Goal: Task Accomplishment & Management: Complete application form

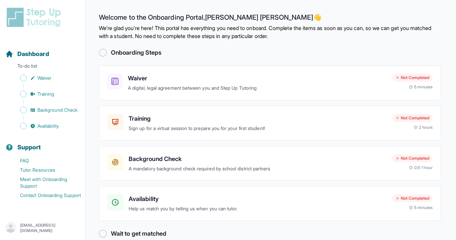
click at [103, 53] on div at bounding box center [103, 53] width 8 height 8
click at [235, 76] on h3 "Waiver" at bounding box center [257, 78] width 259 height 9
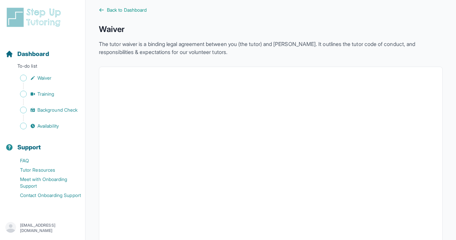
scroll to position [9, 0]
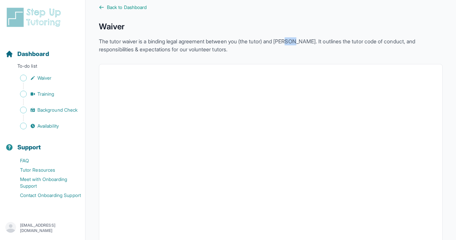
drag, startPoint x: 298, startPoint y: 42, endPoint x: 306, endPoint y: 44, distance: 8.3
click at [306, 44] on p "The tutor waiver is a binding legal agreement between you (the tutor) and [PERS…" at bounding box center [270, 45] width 343 height 16
click at [304, 44] on p "The tutor waiver is a binding legal agreement between you (the tutor) and StepU…" at bounding box center [270, 45] width 343 height 16
click at [307, 44] on p "The tutor waiver is a binding legal agreement between you (the tutor) and StepU…" at bounding box center [270, 45] width 343 height 16
click at [271, 45] on p "The tutor waiver is a binding legal agreement between you (the tutor) and StepU…" at bounding box center [270, 45] width 343 height 16
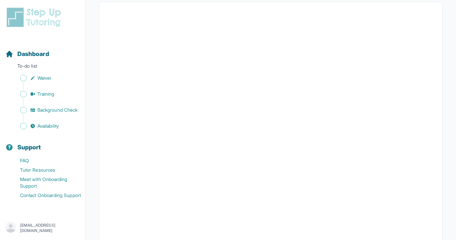
scroll to position [0, 0]
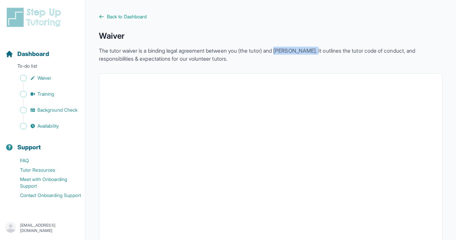
drag, startPoint x: 286, startPoint y: 50, endPoint x: 326, endPoint y: 51, distance: 40.7
click at [326, 51] on p "The tutor waiver is a binding legal agreement between you (the tutor) and StepU…" at bounding box center [270, 55] width 343 height 16
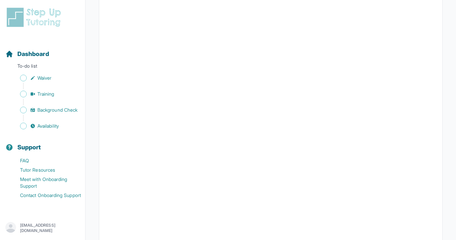
scroll to position [332, 0]
click at [57, 91] on link "Training" at bounding box center [45, 93] width 80 height 9
click at [143, 215] on button "I can't make any of these dates" at bounding box center [144, 215] width 74 height 8
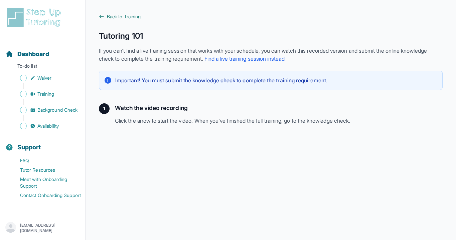
click at [133, 16] on span "Back to Training" at bounding box center [124, 16] width 34 height 7
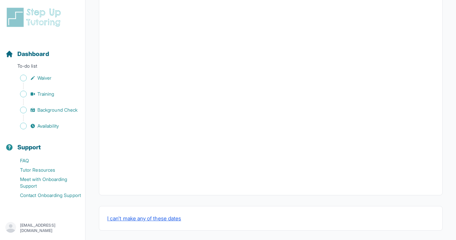
scroll to position [230, 0]
click at [139, 213] on button "I can't make any of these dates" at bounding box center [144, 215] width 74 height 8
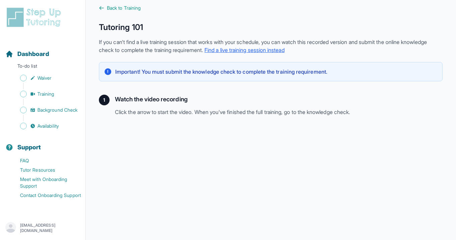
scroll to position [9, 0]
click at [279, 50] on link "Find a live training session instead" at bounding box center [244, 49] width 80 height 7
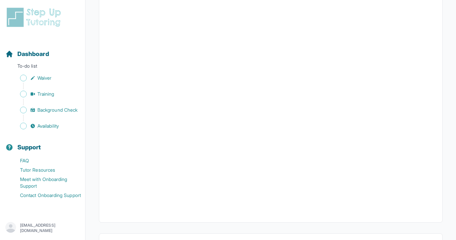
scroll to position [230, 0]
click at [129, 218] on button "I can't make any of these dates" at bounding box center [144, 215] width 74 height 8
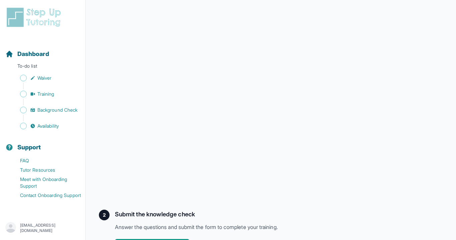
scroll to position [157, 0]
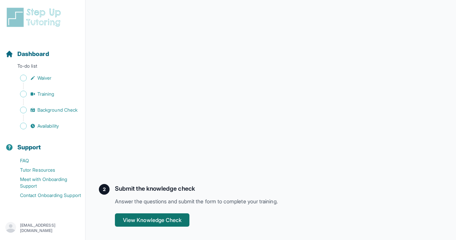
click at [179, 221] on button "View Knowledge Check" at bounding box center [152, 220] width 74 height 13
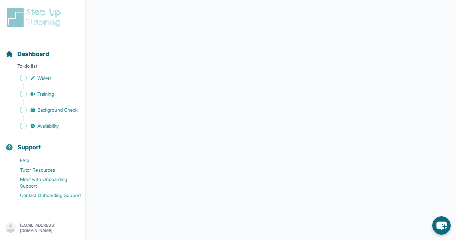
scroll to position [102, 0]
click at [214, 231] on div at bounding box center [270, 92] width 343 height 295
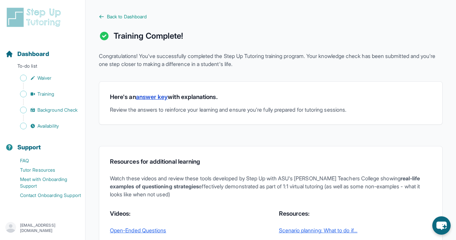
click at [155, 99] on link "answer key" at bounding box center [152, 96] width 32 height 7
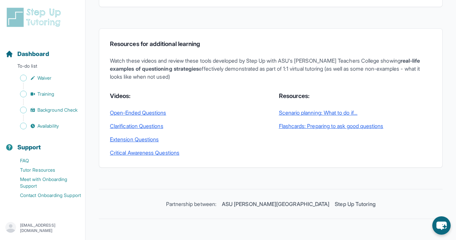
scroll to position [118, 0]
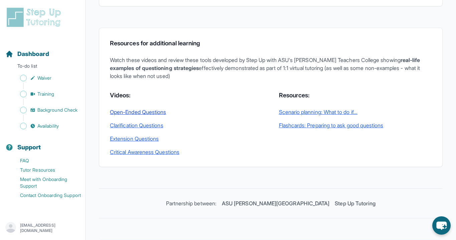
click at [156, 113] on link "Open-Ended Questions" at bounding box center [186, 112] width 153 height 8
click at [163, 114] on link "Open-Ended Questions" at bounding box center [186, 112] width 153 height 8
click at [164, 124] on link "Clarification Questions" at bounding box center [186, 125] width 153 height 8
click at [155, 143] on div "Open-Ended Questions Clarification Questions Extension Questions Critical Aware…" at bounding box center [186, 132] width 153 height 48
click at [155, 140] on link "Extension Questions" at bounding box center [186, 139] width 153 height 8
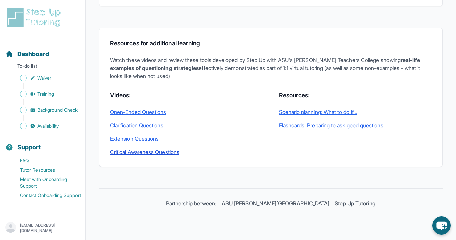
click at [174, 154] on link "Critical Awareness Questions" at bounding box center [186, 152] width 153 height 8
click at [313, 113] on link "Scenario planning: What to do if..." at bounding box center [355, 112] width 153 height 8
click at [372, 127] on link "Flashcards: Preparing to ask good questions" at bounding box center [355, 125] width 153 height 8
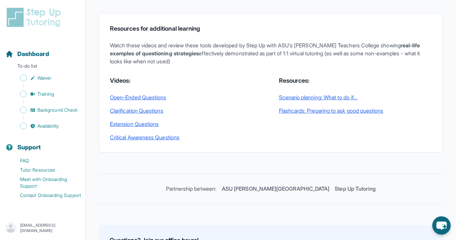
scroll to position [134, 0]
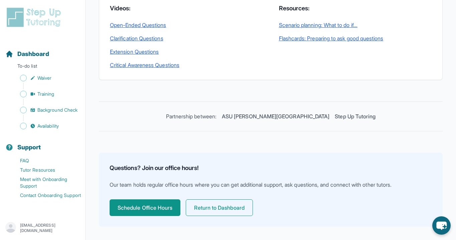
scroll to position [222, 0]
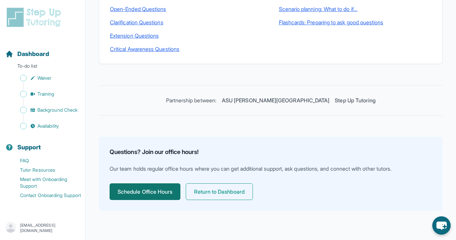
click at [158, 191] on button "Schedule Office Hours" at bounding box center [144, 192] width 71 height 17
click at [239, 191] on button "Return to Dashboard" at bounding box center [219, 192] width 67 height 17
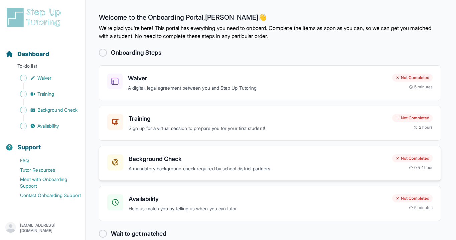
click at [190, 159] on h3 "Background Check" at bounding box center [257, 159] width 258 height 9
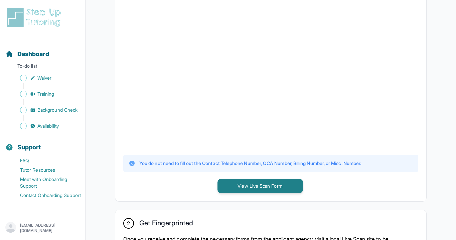
scroll to position [192, 0]
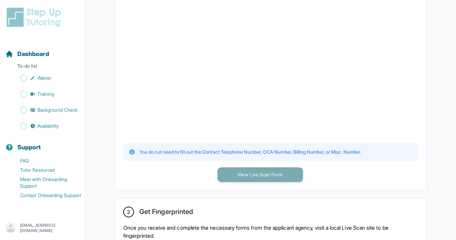
click at [254, 178] on button "View Live Scan Form" at bounding box center [259, 175] width 85 height 15
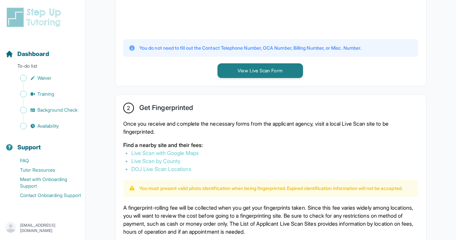
scroll to position [301, 0]
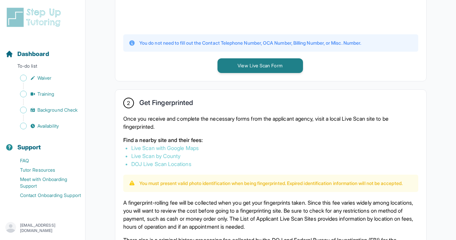
click at [186, 148] on link "Live Scan with Google Maps" at bounding box center [164, 148] width 67 height 7
click at [180, 156] on link "Live Scan by County" at bounding box center [155, 156] width 49 height 7
click at [186, 163] on link "DOJ Live Scan Locations" at bounding box center [161, 164] width 60 height 7
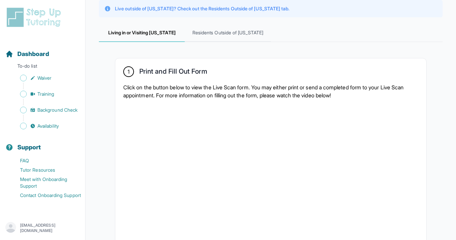
scroll to position [0, 0]
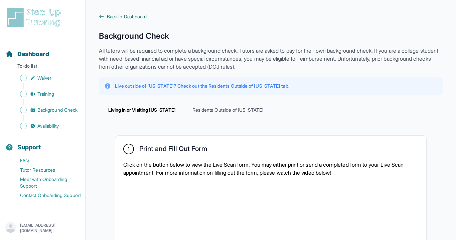
click at [109, 16] on span "Back to Dashboard" at bounding box center [127, 16] width 40 height 7
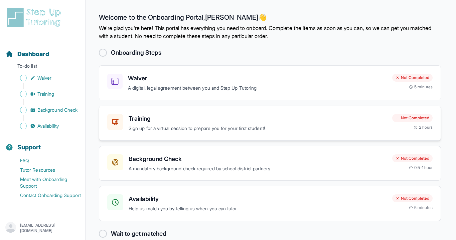
scroll to position [12, 0]
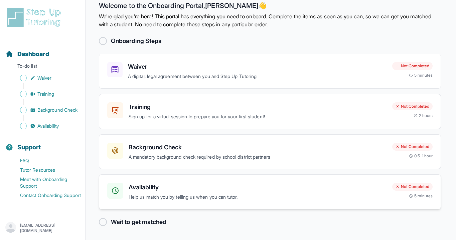
click at [177, 180] on div "Availability Help us match you by telling us when you can tutor. Not Completed …" at bounding box center [270, 192] width 342 height 35
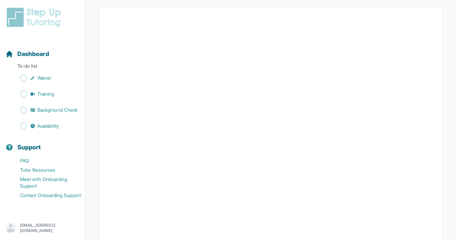
scroll to position [51, 0]
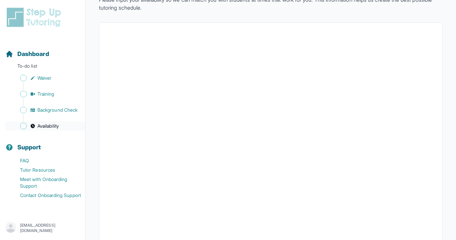
click at [44, 127] on span "Availability" at bounding box center [47, 126] width 21 height 7
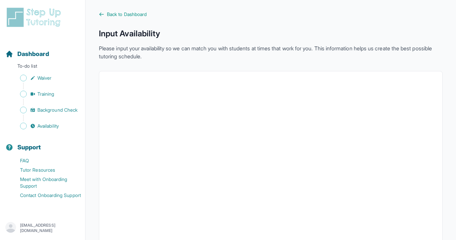
scroll to position [0, 0]
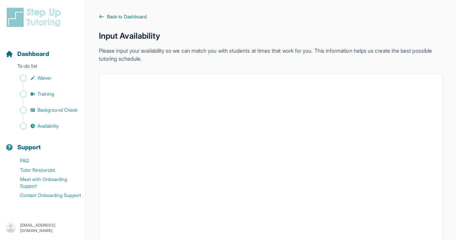
click at [116, 14] on span "Back to Dashboard" at bounding box center [127, 16] width 40 height 7
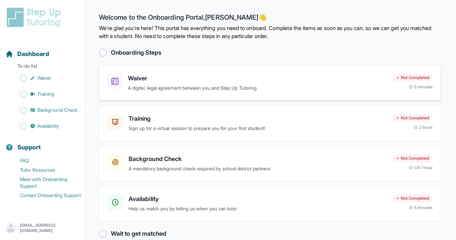
scroll to position [12, 0]
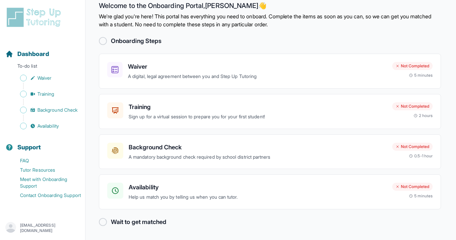
click at [130, 228] on main "Welcome to the Onboarding Portal, Felicia 👋 We're glad you're here! This portal…" at bounding box center [270, 114] width 370 height 252
click at [131, 224] on h2 "Wait to get matched" at bounding box center [138, 222] width 55 height 9
click at [101, 227] on main "Welcome to the Onboarding Portal, Felicia 👋 We're glad you're here! This portal…" at bounding box center [270, 114] width 370 height 252
click at [102, 223] on div at bounding box center [103, 222] width 8 height 8
click at [224, 67] on h3 "Waiver" at bounding box center [257, 66] width 259 height 9
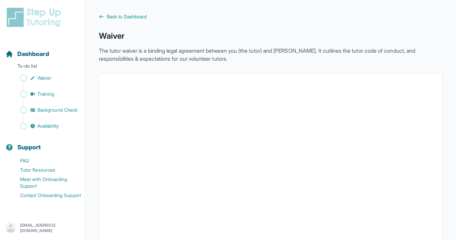
click at [108, 16] on span "Back to Dashboard" at bounding box center [127, 16] width 40 height 7
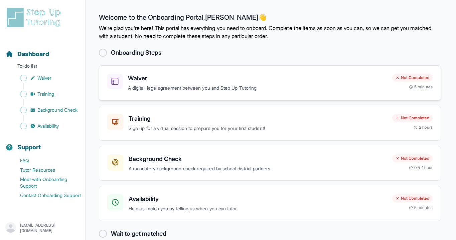
click at [217, 79] on h3 "Waiver" at bounding box center [257, 78] width 259 height 9
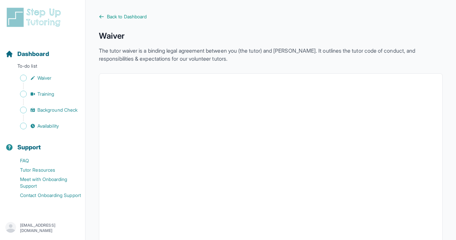
click at [126, 14] on span "Back to Dashboard" at bounding box center [127, 16] width 40 height 7
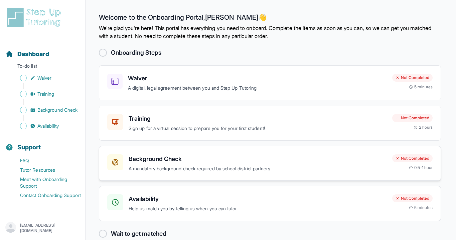
click at [196, 172] on p "A mandatory background check required by school district partners" at bounding box center [257, 169] width 258 height 8
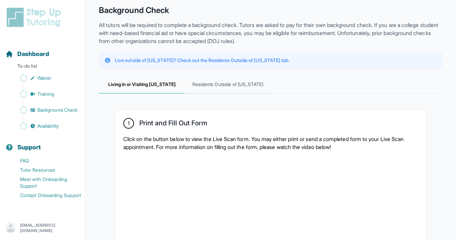
scroll to position [22, 0]
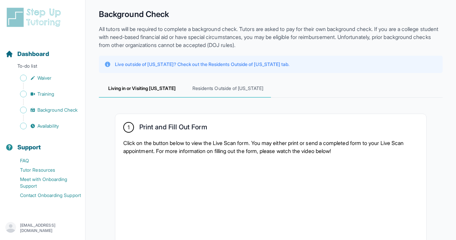
click at [218, 87] on span "Residents Outside of California" at bounding box center [228, 89] width 86 height 18
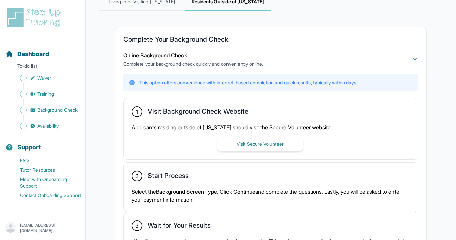
scroll to position [138, 0]
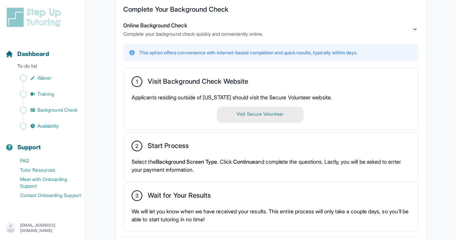
click at [246, 111] on button "Visit Secure Volunteer" at bounding box center [259, 114] width 85 height 15
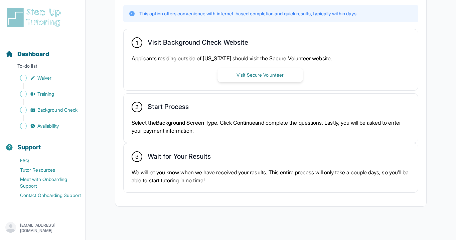
scroll to position [184, 0]
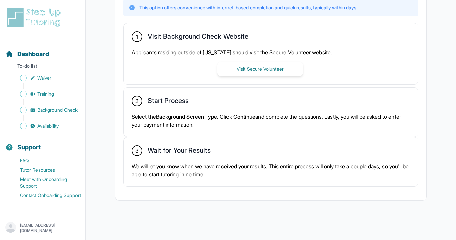
click at [254, 118] on span "Continue" at bounding box center [244, 116] width 22 height 7
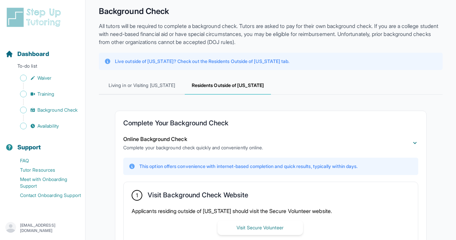
scroll to position [0, 0]
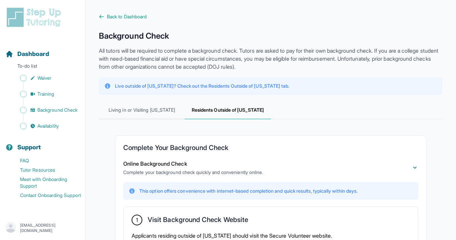
click at [138, 13] on main "**********" at bounding box center [270, 212] width 370 height 424
click at [140, 17] on span "Back to Dashboard" at bounding box center [127, 16] width 40 height 7
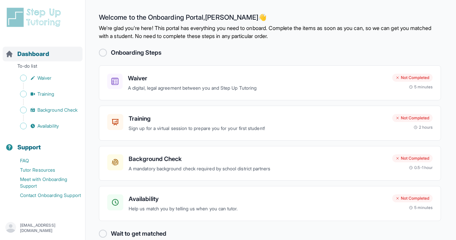
click at [38, 56] on span "Dashboard" at bounding box center [33, 53] width 32 height 9
click at [30, 160] on link "FAQ" at bounding box center [45, 160] width 80 height 9
click at [27, 169] on link "Tutor Resources" at bounding box center [45, 170] width 80 height 9
click at [41, 181] on link "Meet with Onboarding Support" at bounding box center [45, 183] width 80 height 16
click at [46, 195] on link "Contact Onboarding Support" at bounding box center [45, 195] width 80 height 9
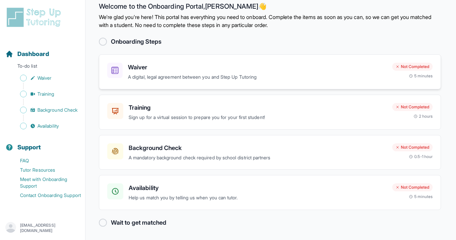
scroll to position [12, 0]
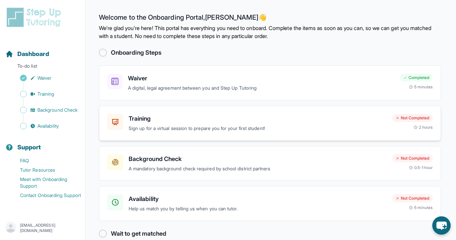
click at [233, 118] on h3 "Training" at bounding box center [257, 118] width 258 height 9
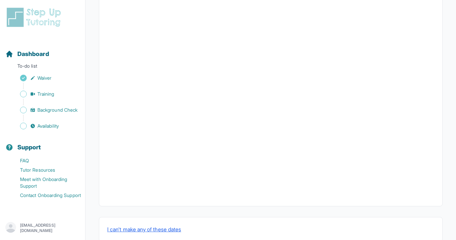
scroll to position [227, 0]
click at [156, 214] on button "I can't make any of these dates" at bounding box center [144, 218] width 74 height 8
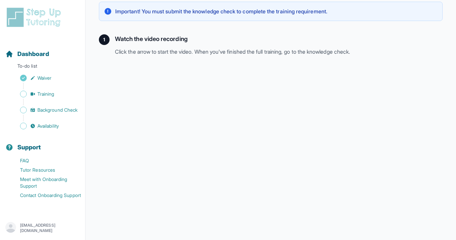
scroll to position [157, 0]
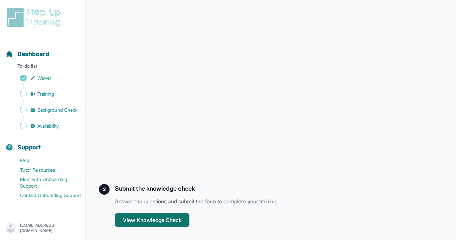
click at [162, 220] on button "View Knowledge Check" at bounding box center [152, 220] width 74 height 13
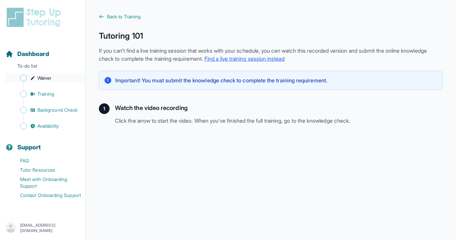
click at [46, 75] on span "Waiver" at bounding box center [44, 78] width 14 height 7
